Goal: Information Seeking & Learning: Find specific fact

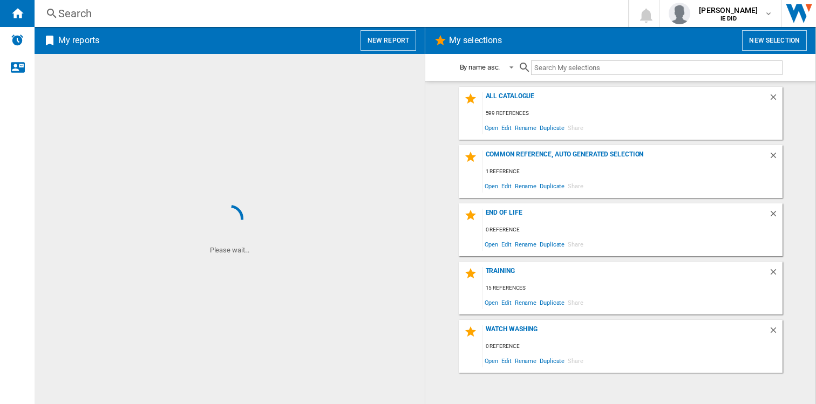
click at [196, 13] on div "Search" at bounding box center [329, 13] width 542 height 15
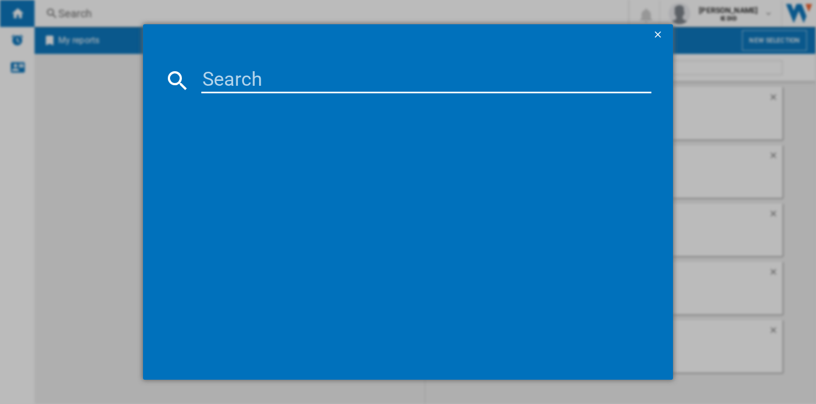
click at [214, 70] on input at bounding box center [426, 80] width 451 height 26
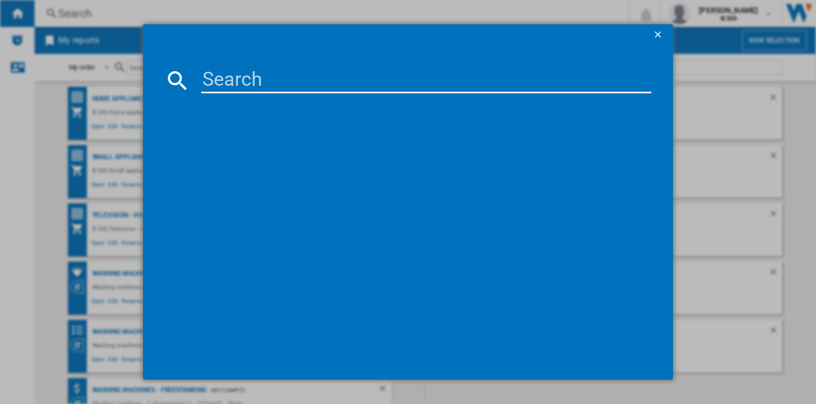
paste input "SES876DBL4GUK1"
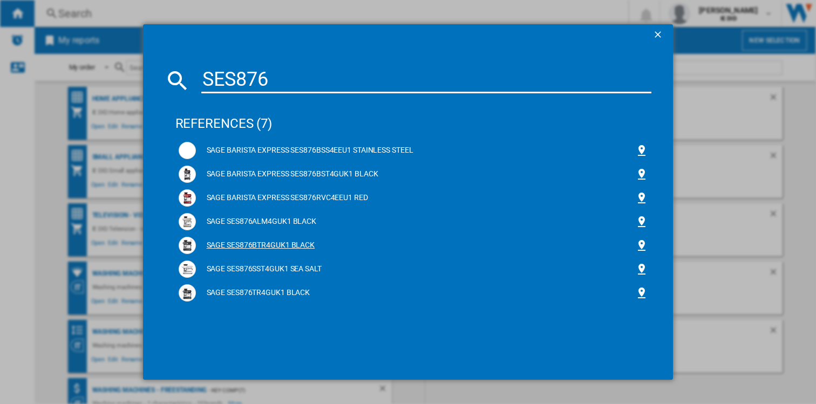
type input "SES876"
click at [277, 246] on div "SAGE SES876BTR4GUK1 BLACK" at bounding box center [416, 245] width 440 height 11
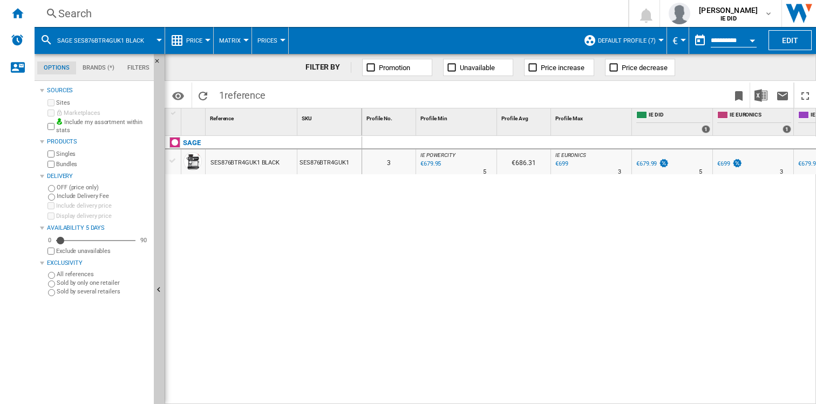
click at [239, 17] on div "Search" at bounding box center [329, 13] width 542 height 15
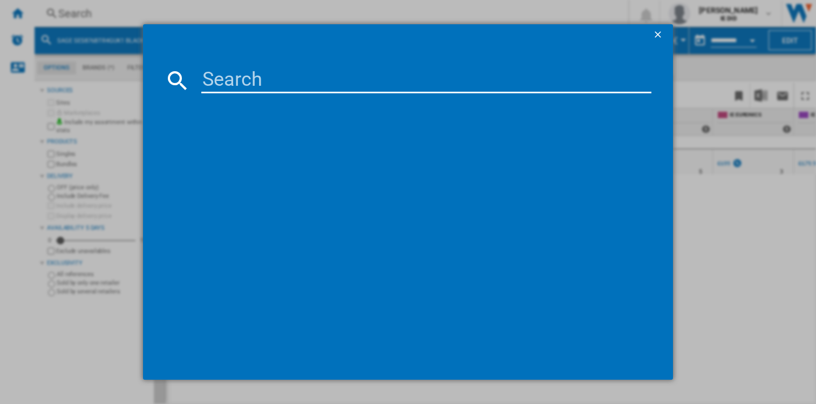
click at [225, 73] on input at bounding box center [426, 80] width 451 height 26
type input "KLF03PGUK"
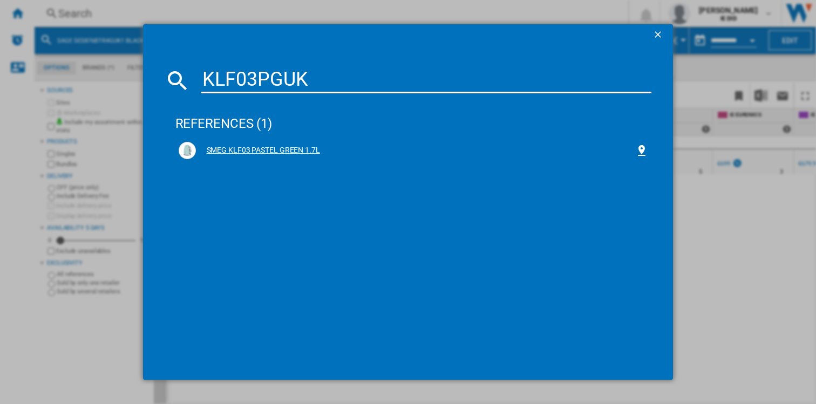
click at [246, 151] on div "SMEG KLF03 PASTEL GREEN 1.7L" at bounding box center [416, 150] width 440 height 11
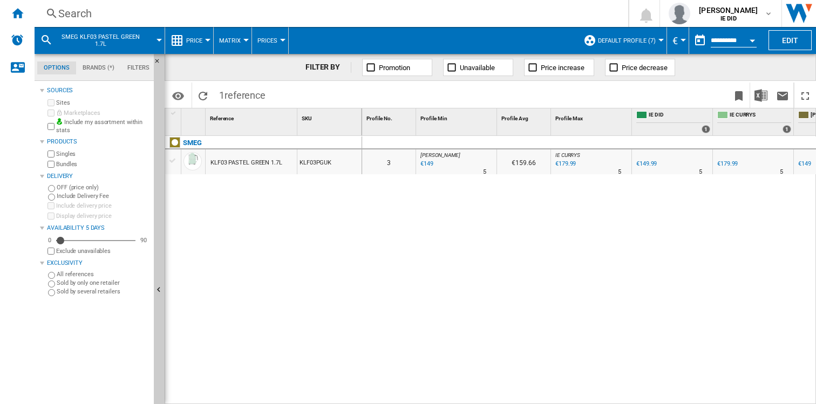
scroll to position [0, 58]
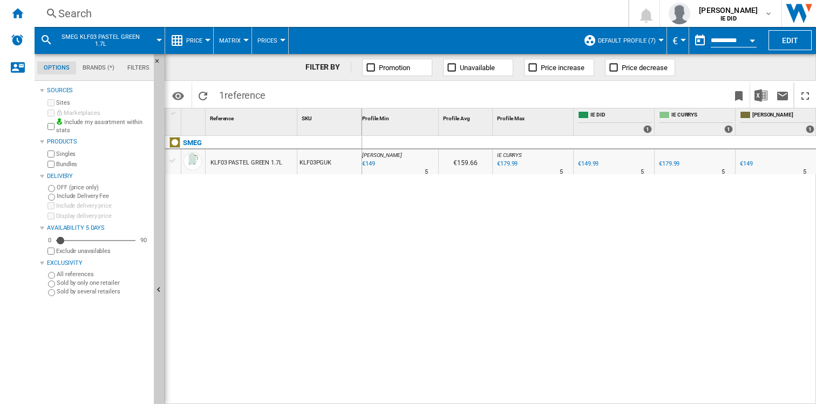
click at [226, 19] on div "Search Search 0 [PERSON_NAME] IE DID IE DID My settings Logout" at bounding box center [426, 13] width 782 height 27
click at [240, 13] on div "Search" at bounding box center [329, 13] width 542 height 15
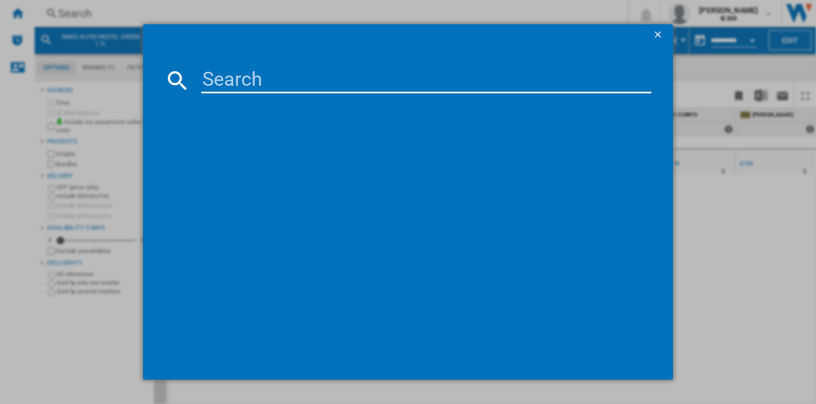
click at [216, 70] on input at bounding box center [426, 80] width 451 height 26
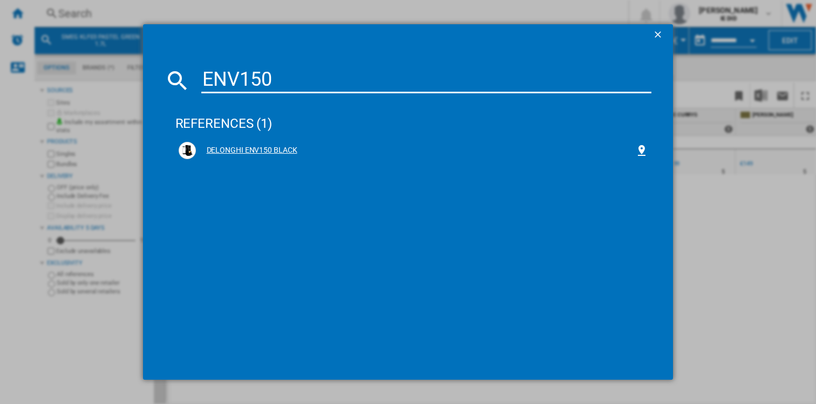
type input "ENV150"
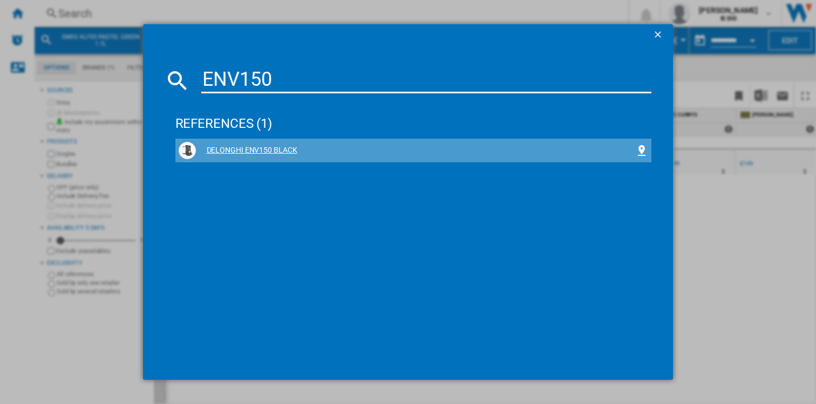
click at [262, 147] on div "DELONGHI ENV150 BLACK" at bounding box center [416, 150] width 440 height 11
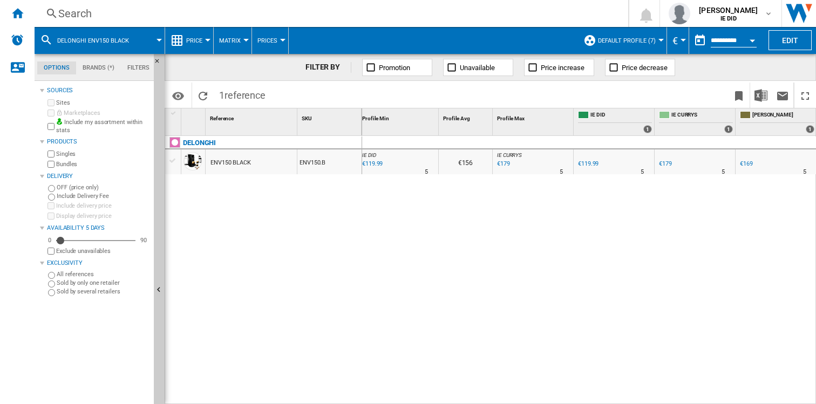
scroll to position [0, 55]
click at [271, 9] on div "Search" at bounding box center [329, 13] width 542 height 15
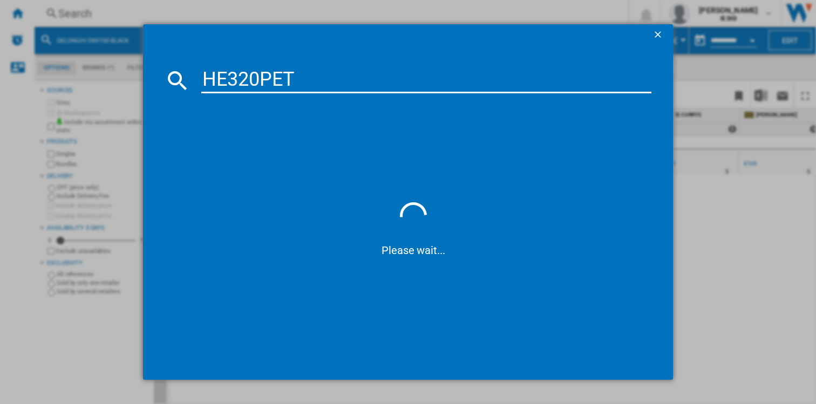
type input "HE320PET"
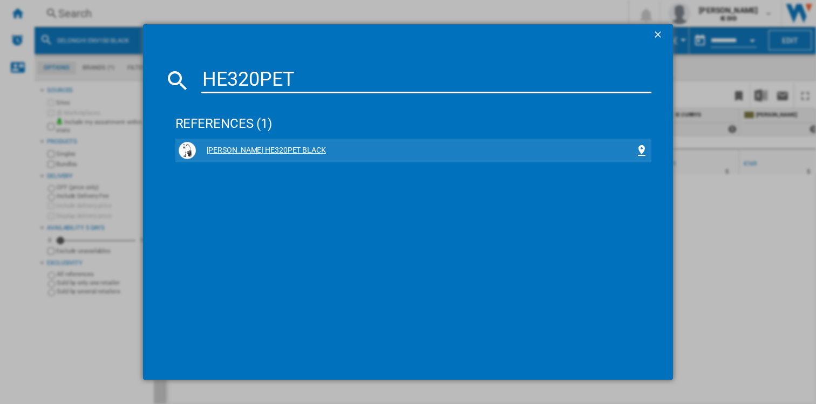
click at [247, 150] on div "[PERSON_NAME] HE320PET BLACK" at bounding box center [416, 150] width 440 height 11
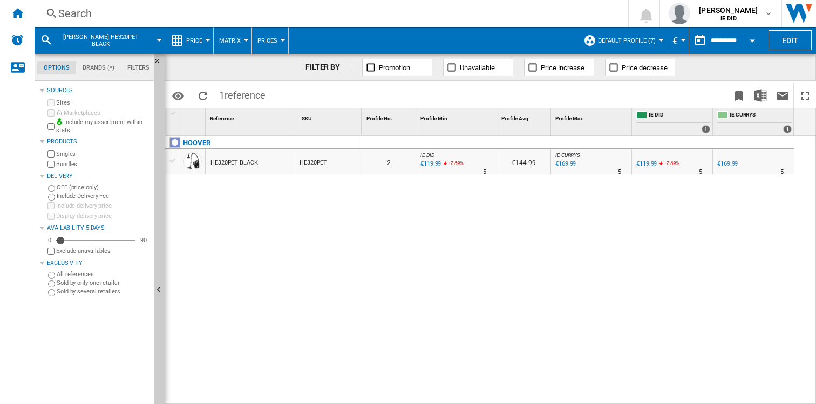
click at [265, 20] on div "Search" at bounding box center [329, 13] width 542 height 15
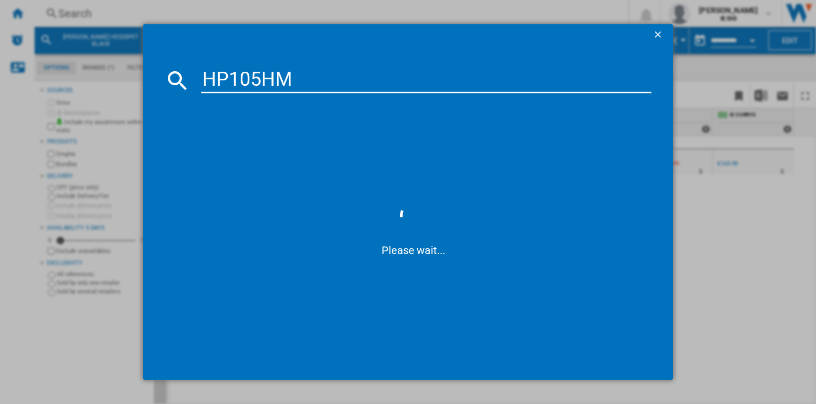
type input "HP105HM"
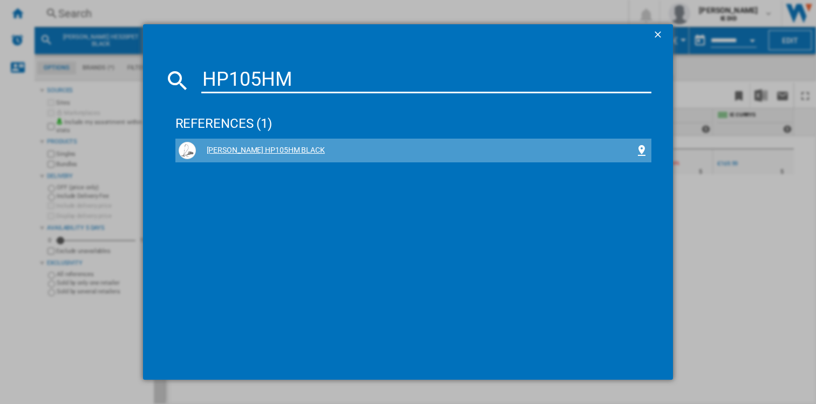
click at [261, 150] on div "[PERSON_NAME] HP105HM BLACK" at bounding box center [416, 150] width 440 height 11
